Goal: Information Seeking & Learning: Learn about a topic

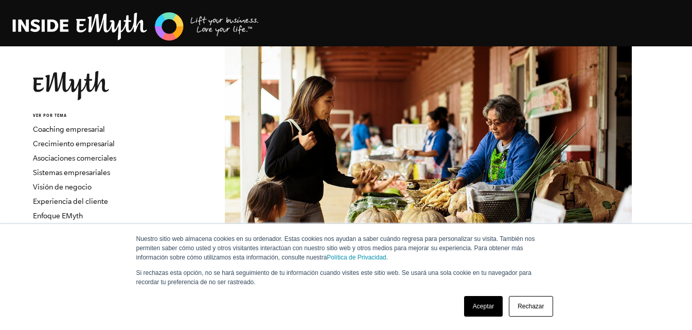
scroll to position [922, 0]
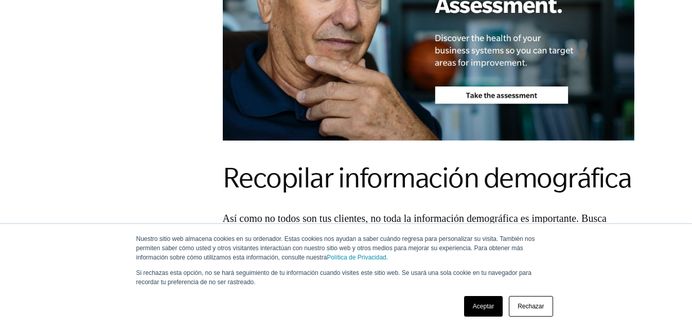
click at [492, 307] on font "Aceptar" at bounding box center [483, 306] width 21 height 7
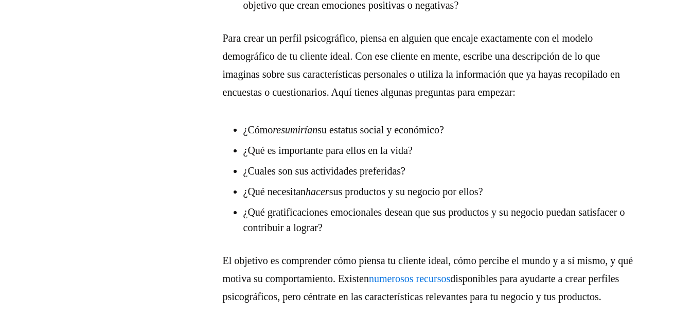
scroll to position [2393, 0]
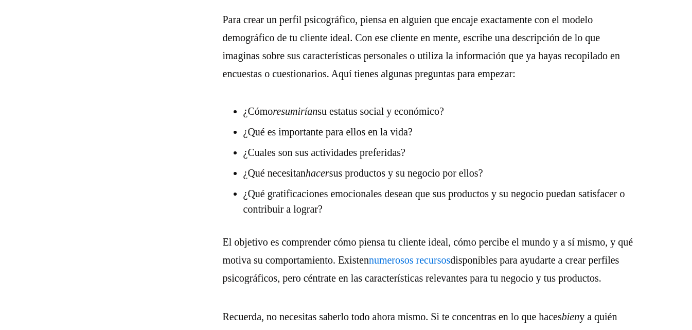
drag, startPoint x: 225, startPoint y: 97, endPoint x: 515, endPoint y: 315, distance: 362.2
copy div "Loremipsu do sitametcons Ad elitseddoei te in utla etdolorema aliquaeni ad mi v…"
click at [581, 119] on li "¿Cómo resumirían su estatus social y económico?" at bounding box center [438, 110] width 391 height 15
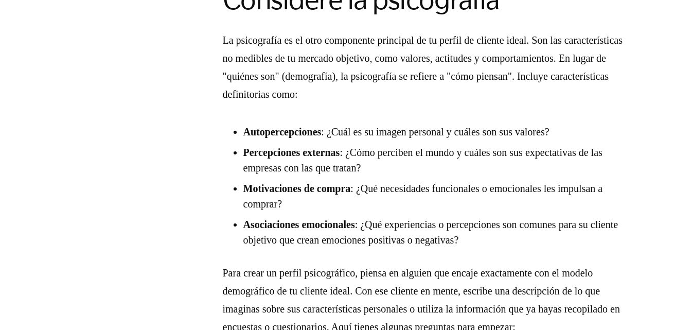
scroll to position [2135, 0]
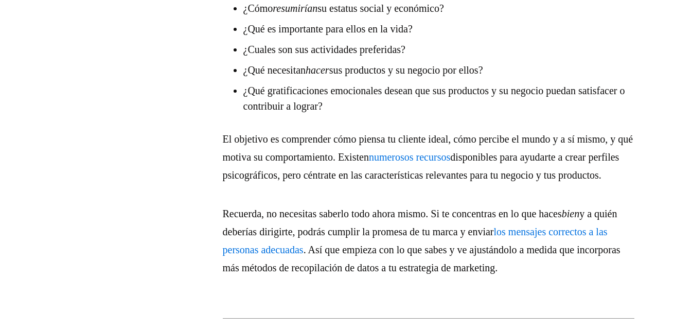
scroll to position [2547, 0]
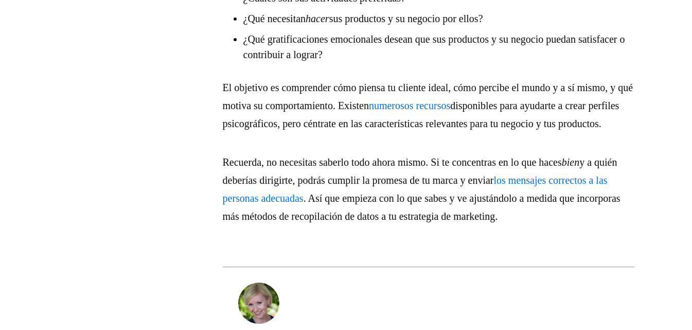
drag, startPoint x: 225, startPoint y: 199, endPoint x: 643, endPoint y: 254, distance: 421.7
copy p "Recuerda, no necesitas saberlo todo ahora mismo. Si te concentras en lo que hac…"
click at [488, 62] on li "¿Qué gratificaciones emocionales desean que sus productos y su negocio puedan s…" at bounding box center [438, 46] width 391 height 31
